Goal: Task Accomplishment & Management: Manage account settings

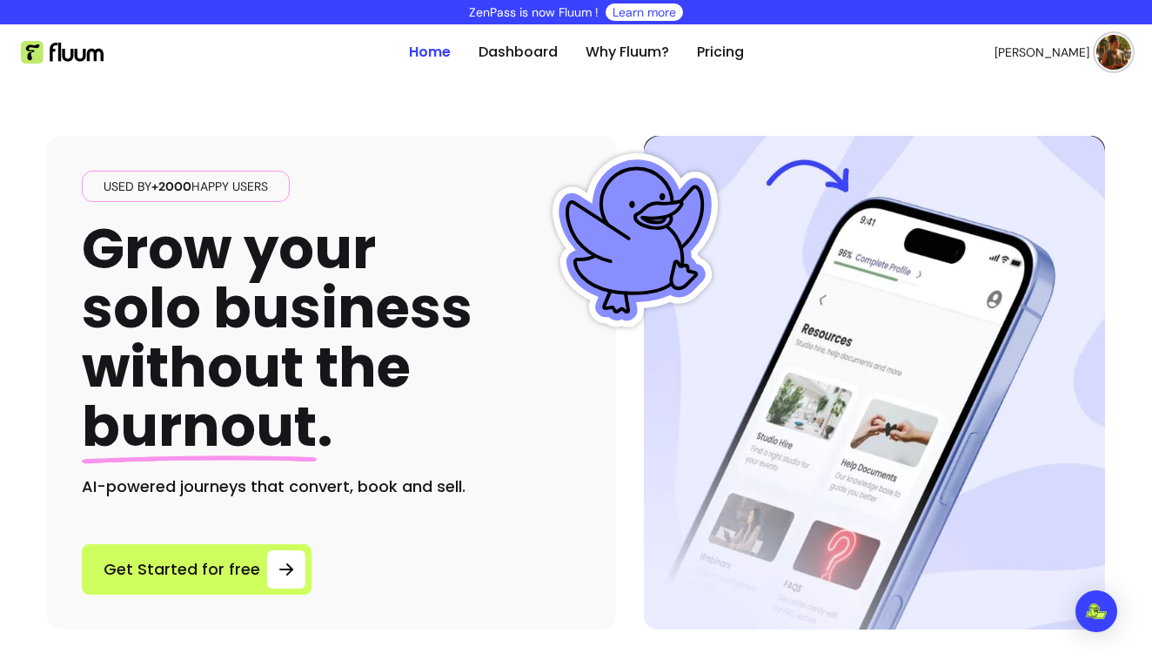
click at [1109, 57] on img at bounding box center [1114, 52] width 35 height 35
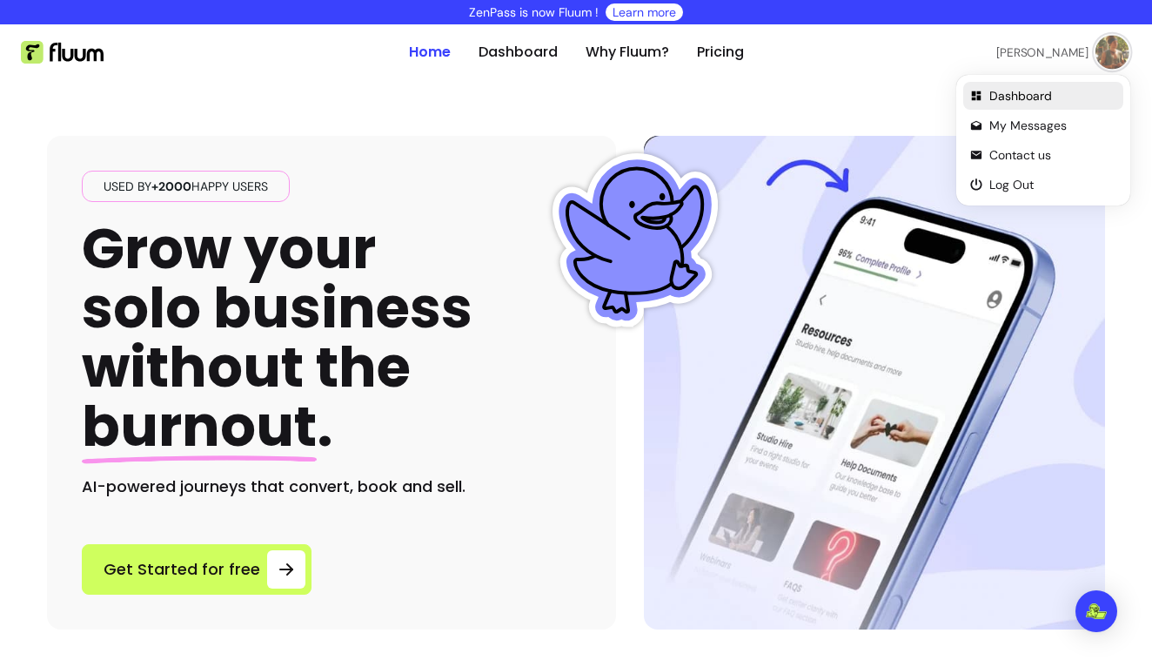
click at [1030, 93] on span "Dashboard" at bounding box center [1053, 95] width 127 height 17
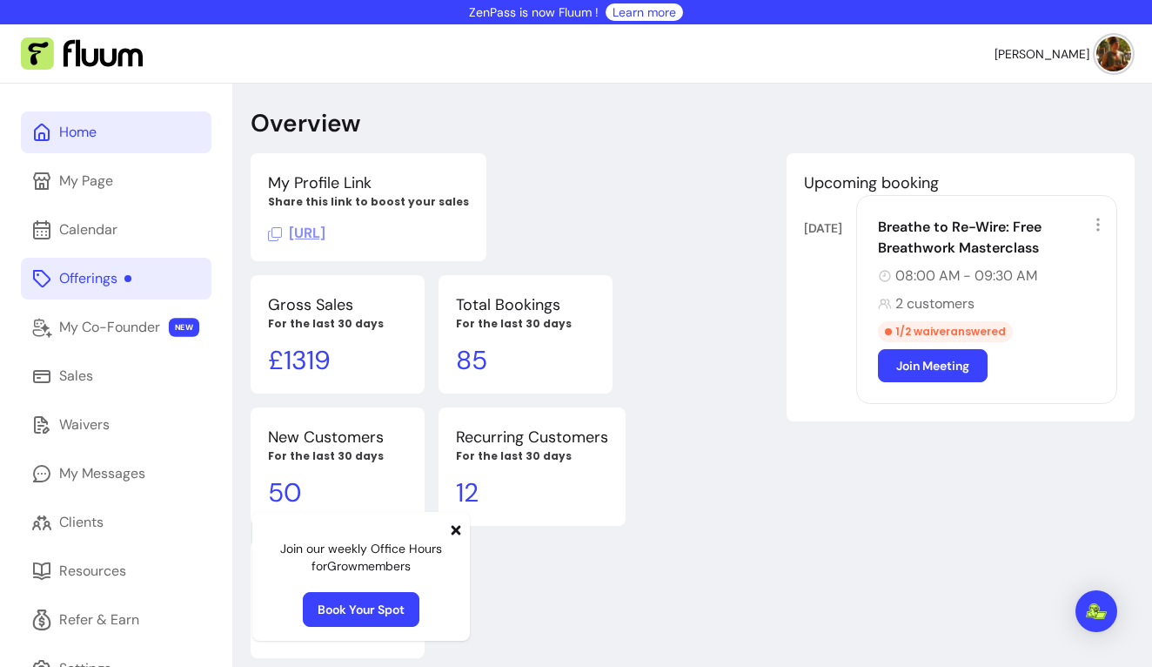
click at [72, 288] on link "Offerings" at bounding box center [116, 279] width 191 height 42
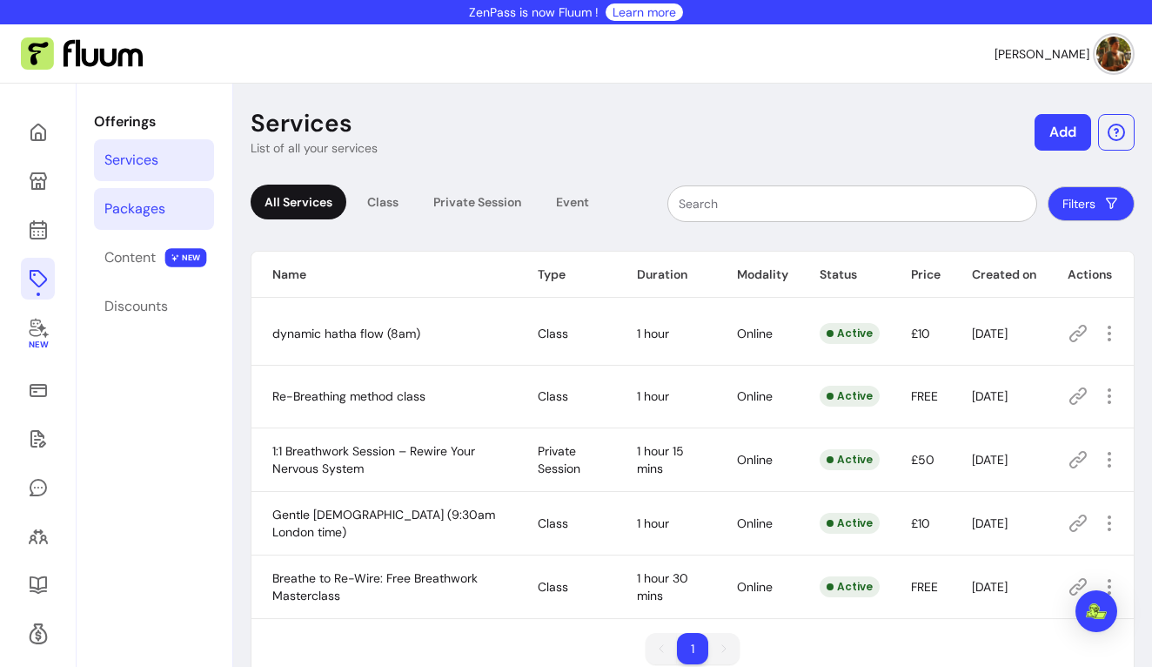
click at [146, 203] on div "Packages" at bounding box center [134, 208] width 61 height 21
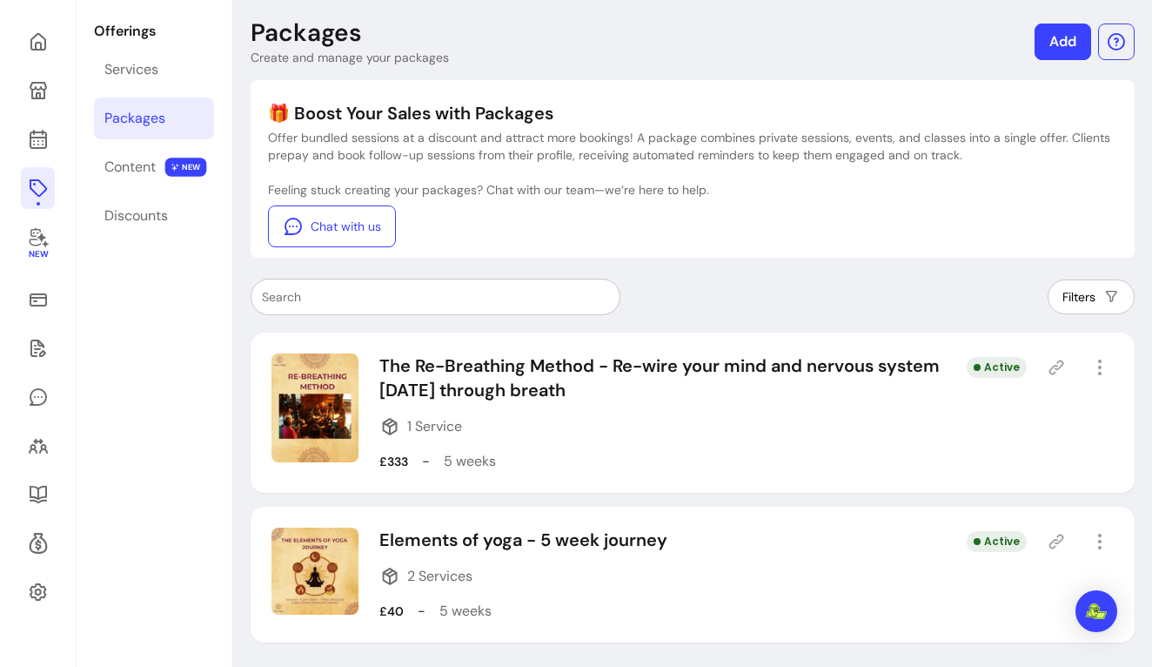
scroll to position [91, 0]
click at [1059, 545] on icon at bounding box center [1056, 541] width 17 height 17
click at [1055, 541] on icon at bounding box center [1056, 541] width 17 height 17
click at [1057, 541] on icon at bounding box center [1056, 541] width 17 height 17
click at [1096, 540] on icon "button" at bounding box center [1100, 541] width 21 height 21
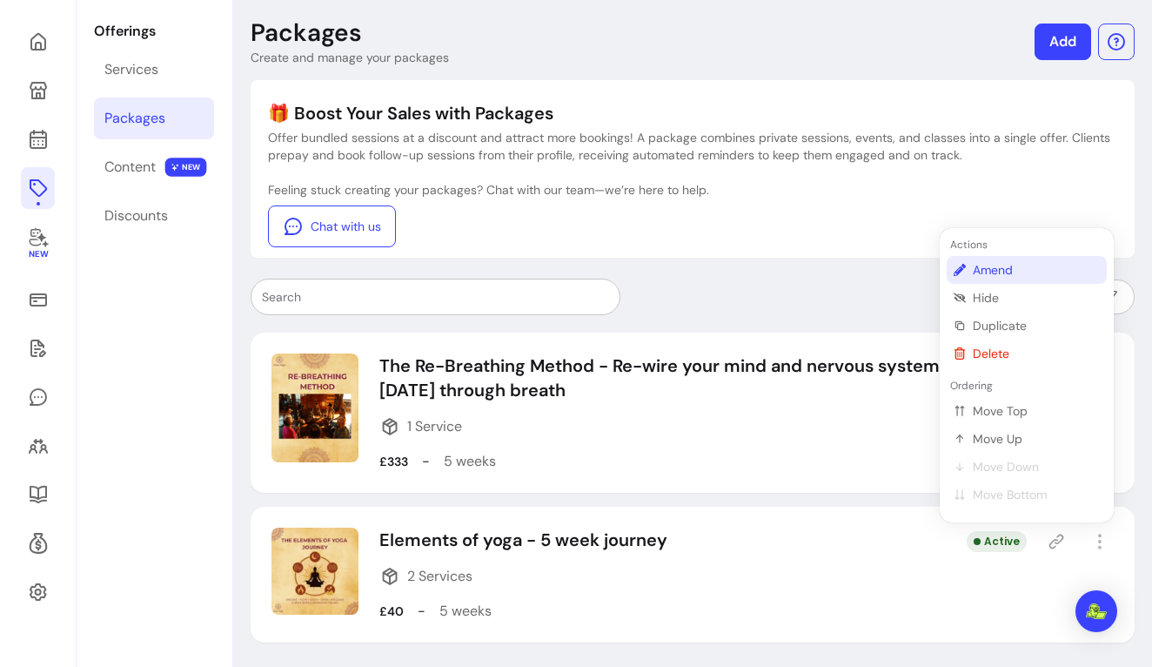
click at [979, 272] on span "Amend" at bounding box center [1036, 269] width 127 height 17
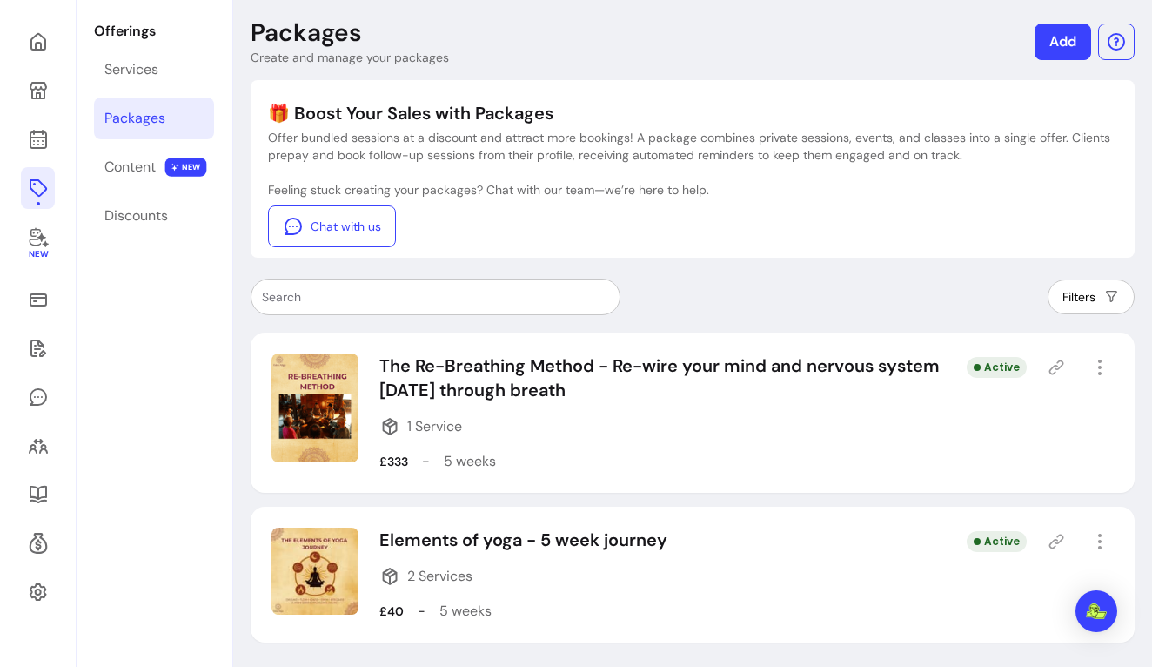
select select "***"
select select "*****"
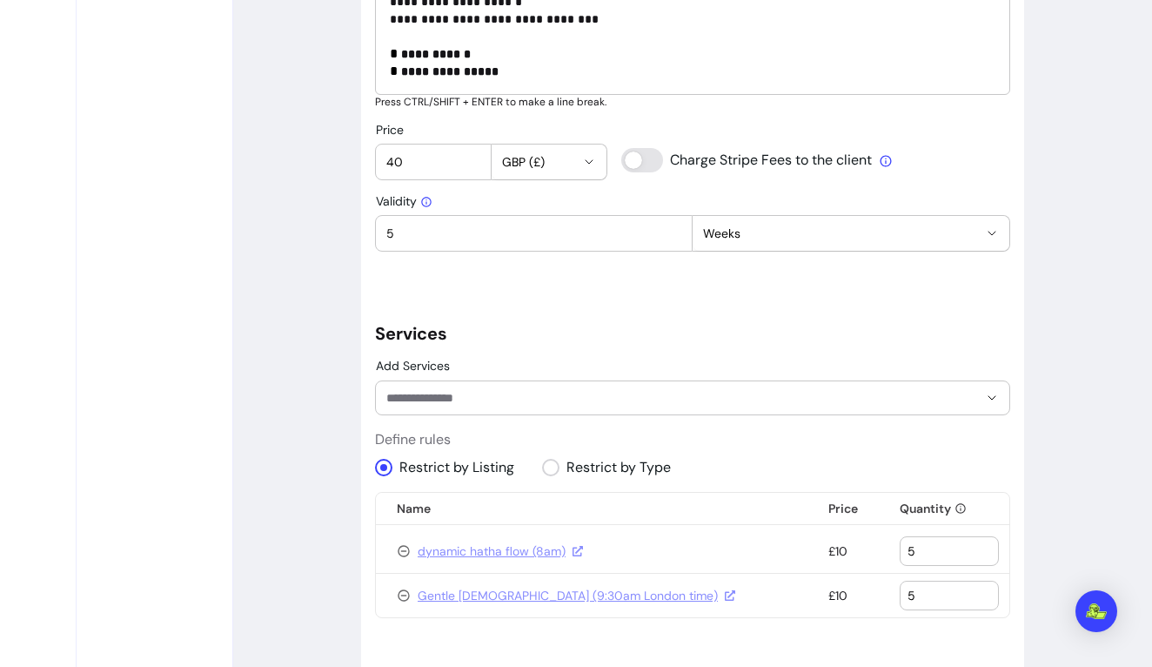
scroll to position [939, 0]
